Goal: Navigation & Orientation: Find specific page/section

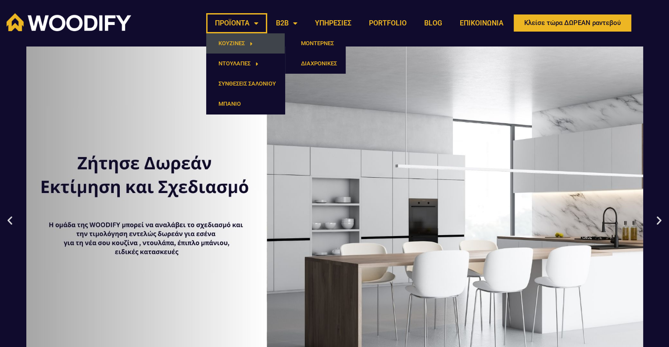
click at [248, 45] on span "Menu" at bounding box center [249, 43] width 8 height 14
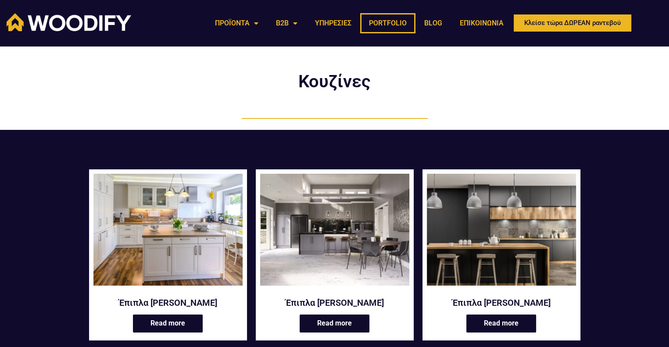
click at [398, 19] on link "PORTFOLIO" at bounding box center [387, 23] width 55 height 20
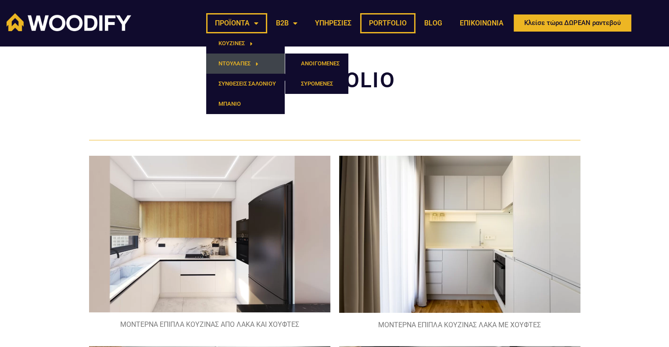
click at [243, 61] on link "ΝΤΟΥΛΑΠΕΣ" at bounding box center [245, 64] width 79 height 20
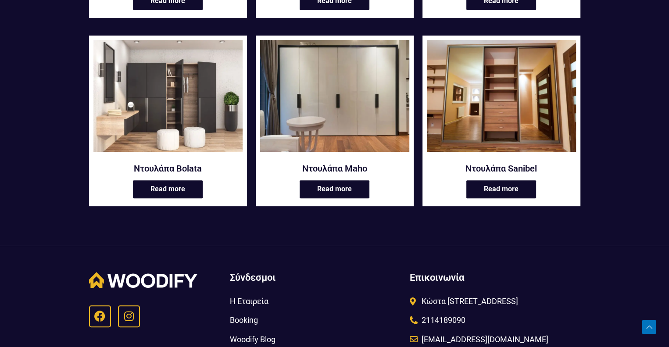
scroll to position [430, 0]
